Goal: Information Seeking & Learning: Learn about a topic

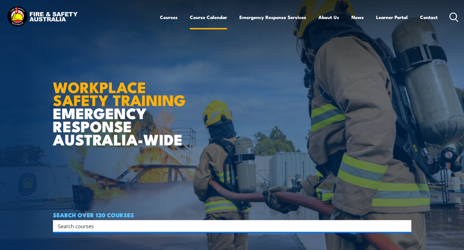
click at [198, 17] on link "Course Calendar" at bounding box center [208, 17] width 37 height 15
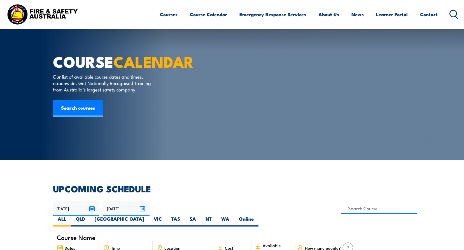
scroll to position [84, 0]
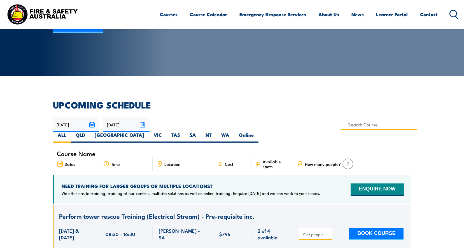
click at [341, 123] on input at bounding box center [379, 124] width 76 height 11
type input "Demonstrate First Attack Firefighting Equipment Training"
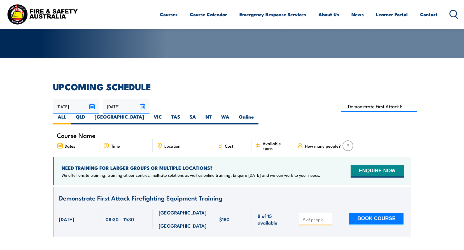
scroll to position [101, 0]
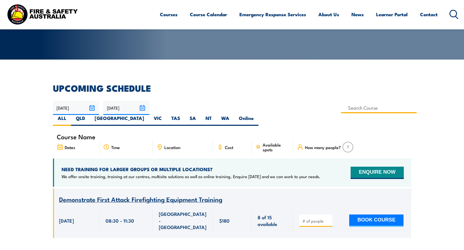
click at [341, 110] on input at bounding box center [379, 107] width 76 height 11
click at [341, 107] on input at bounding box center [379, 107] width 76 height 11
type input "Manual Handling Training"
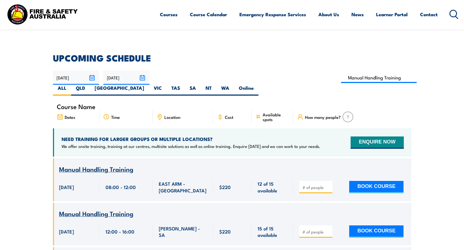
scroll to position [101, 0]
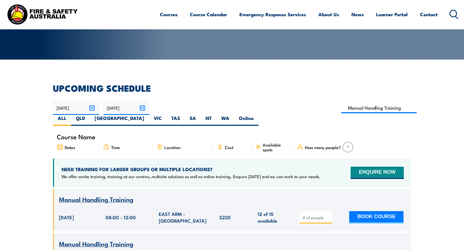
click at [143, 107] on input "[DATE]" at bounding box center [126, 108] width 46 height 14
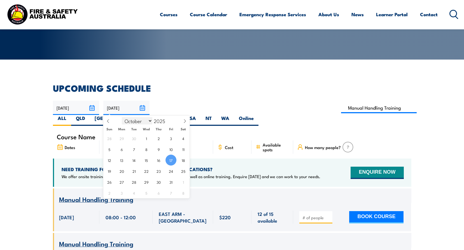
click at [149, 121] on select "January February March April May June July August September October November De…" at bounding box center [137, 120] width 30 height 7
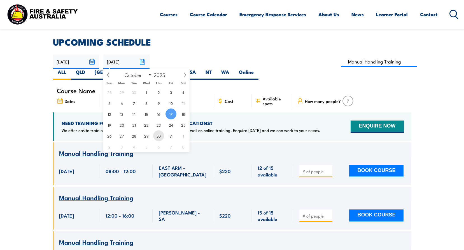
scroll to position [157, 0]
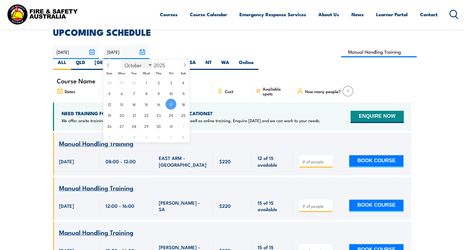
click at [150, 65] on select "January February March April May June July August September October November De…" at bounding box center [137, 64] width 30 height 7
select select "11"
click at [122, 61] on select "January February March April May June July August September October November De…" at bounding box center [137, 64] width 30 height 7
click at [146, 126] on span "31" at bounding box center [146, 126] width 11 height 11
type input "[DATE]"
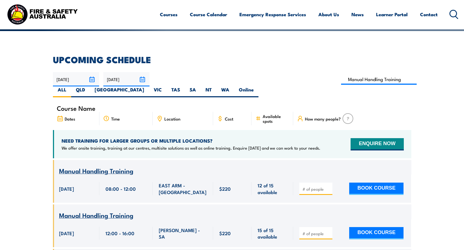
scroll to position [129, 0]
